Goal: Information Seeking & Learning: Learn about a topic

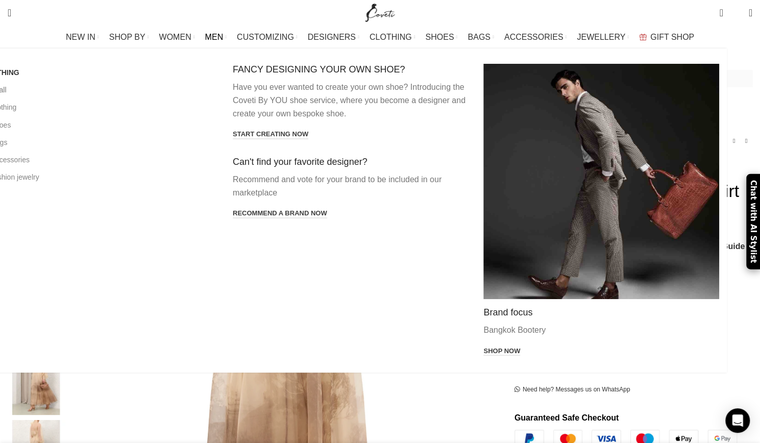
scroll to position [0, 429]
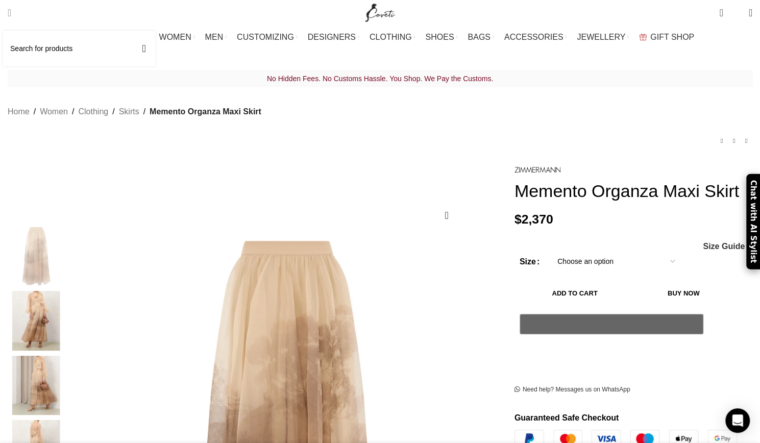
click at [45, 45] on input "Search" at bounding box center [79, 49] width 153 height 36
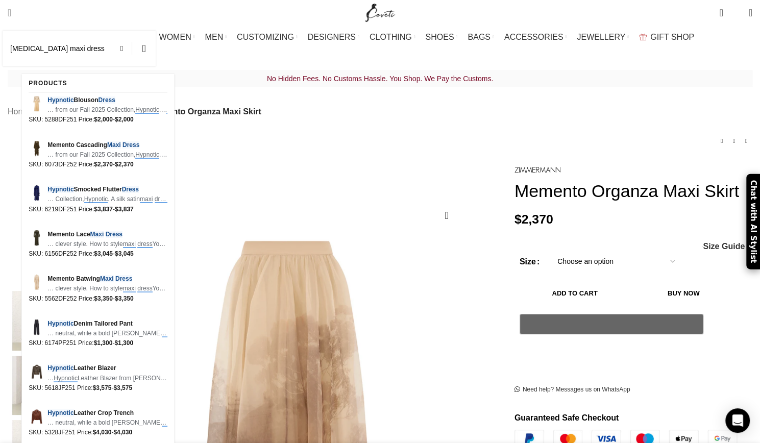
click at [105, 56] on input "[MEDICAL_DATA] maxi dress" at bounding box center [79, 49] width 153 height 36
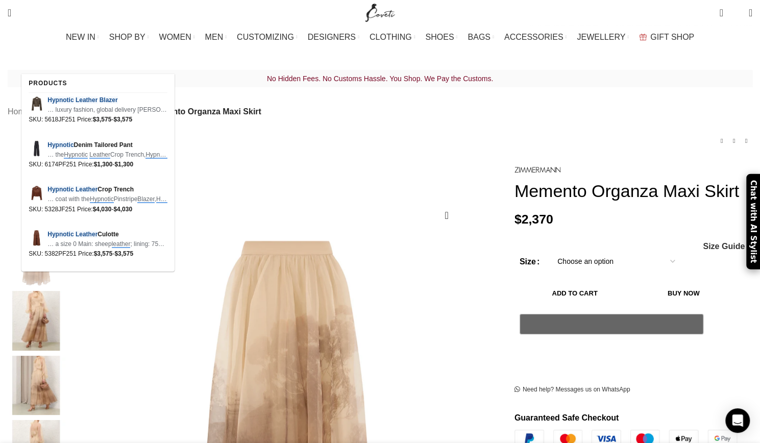
scroll to position [0, 859]
click at [103, 47] on input "[MEDICAL_DATA] leather blazer" at bounding box center [79, 49] width 153 height 36
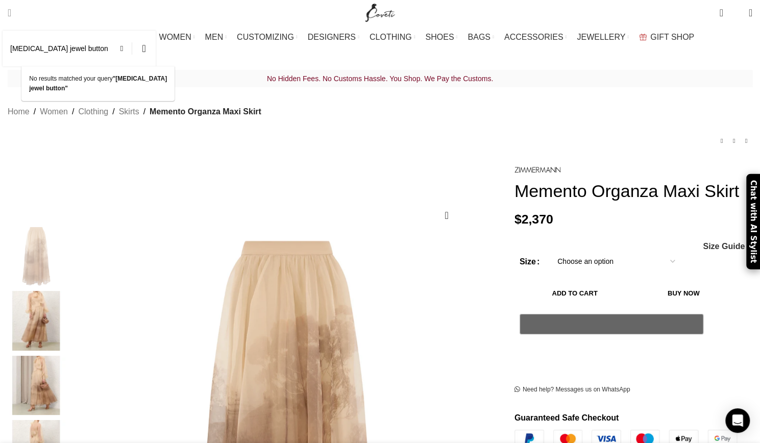
scroll to position [0, 966]
type input "[MEDICAL_DATA] jewel button"
click at [132, 49] on span at bounding box center [124, 48] width 15 height 12
click at [112, 44] on input "Search" at bounding box center [79, 49] width 153 height 36
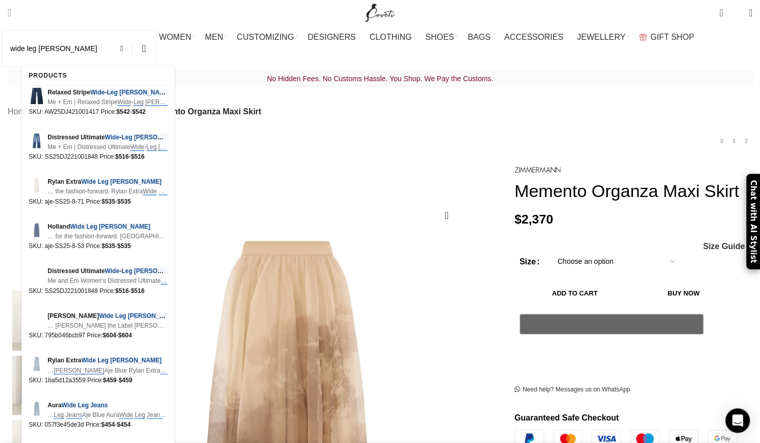
scroll to position [0, 1181]
click at [26, 47] on input "wide leg [PERSON_NAME]" at bounding box center [79, 49] width 153 height 36
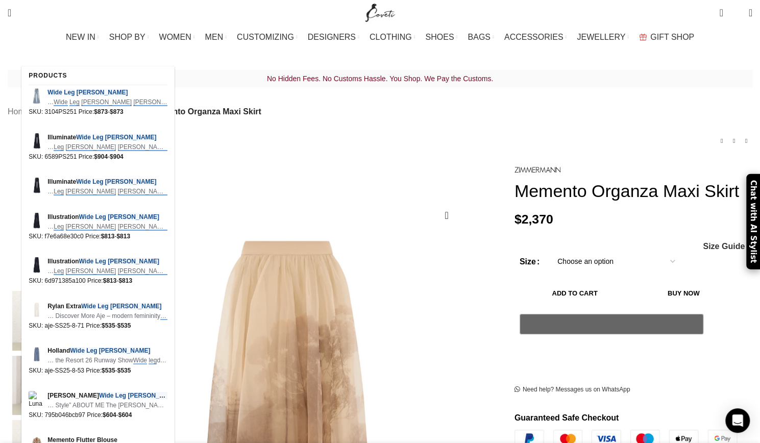
scroll to position [0, 1288]
type input "[PERSON_NAME] wide leg [PERSON_NAME]"
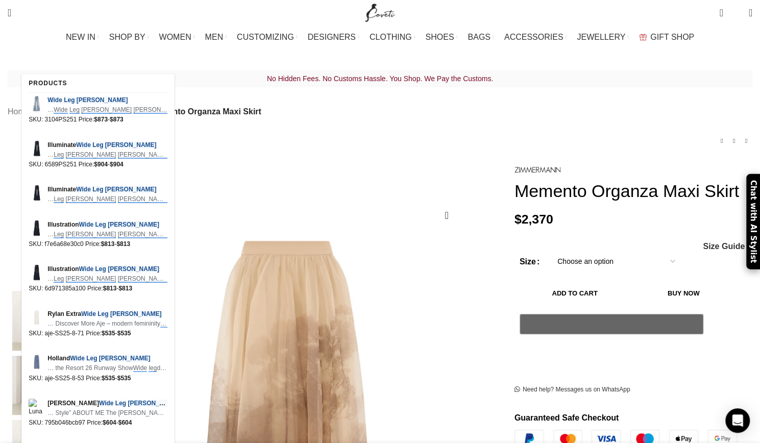
scroll to position [0, 1396]
click at [132, 49] on span at bounding box center [124, 48] width 15 height 12
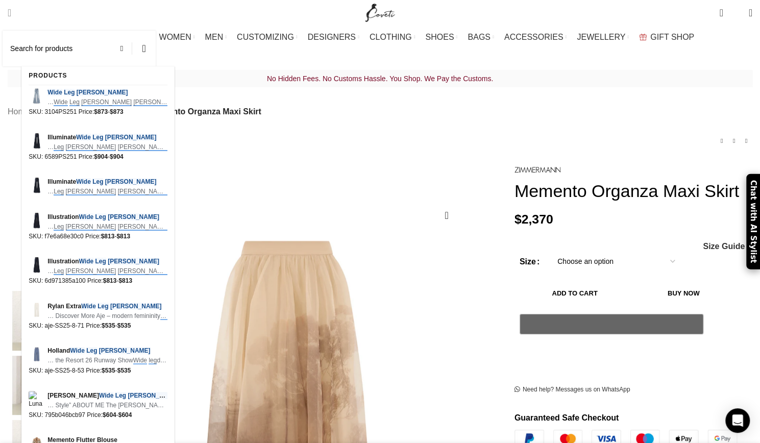
click at [130, 47] on input "Search" at bounding box center [79, 49] width 153 height 36
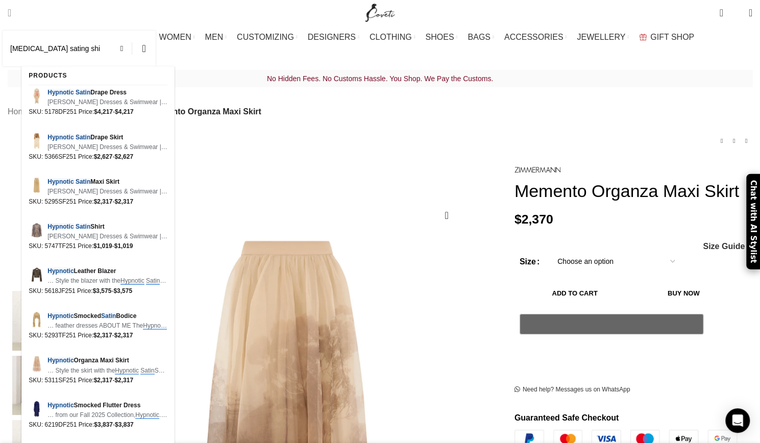
scroll to position [0, 1503]
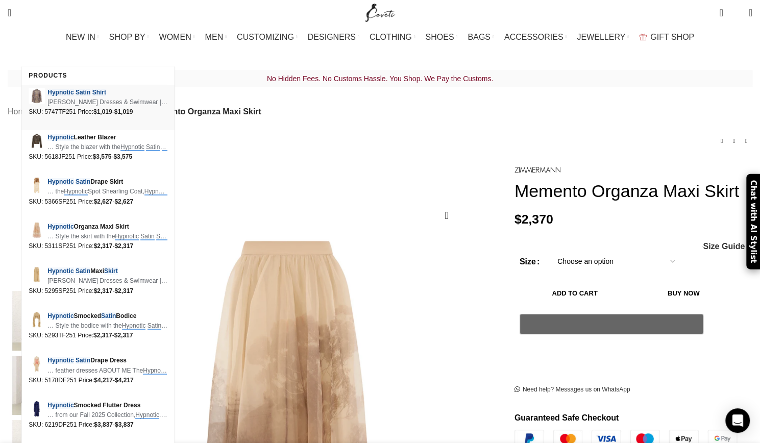
click at [81, 89] on em "Satin" at bounding box center [82, 92] width 15 height 7
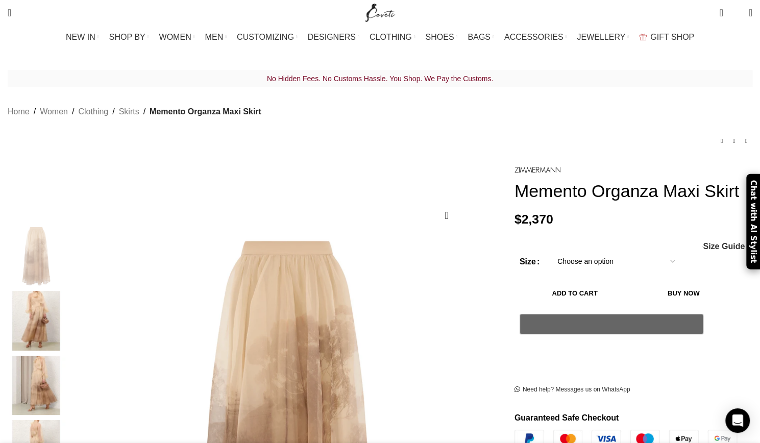
type input "[MEDICAL_DATA] sating shirt"
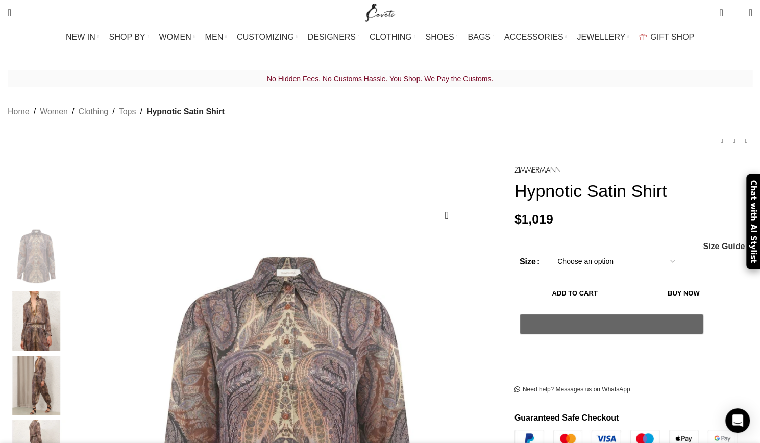
scroll to position [0, 107]
click at [66, 46] on input "Search" at bounding box center [79, 49] width 153 height 36
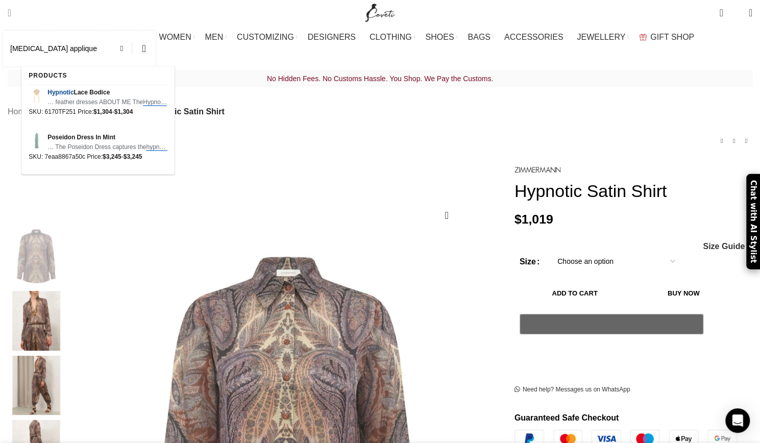
scroll to position [0, 215]
type input "hypnotic applique"
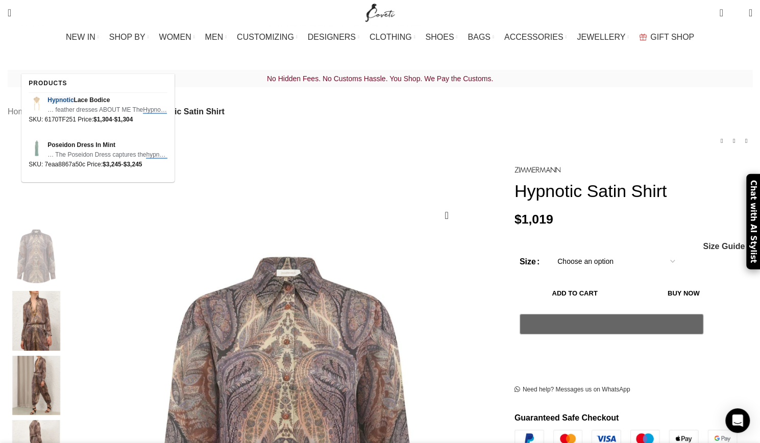
scroll to position [0, 1288]
